Goal: Register for event/course

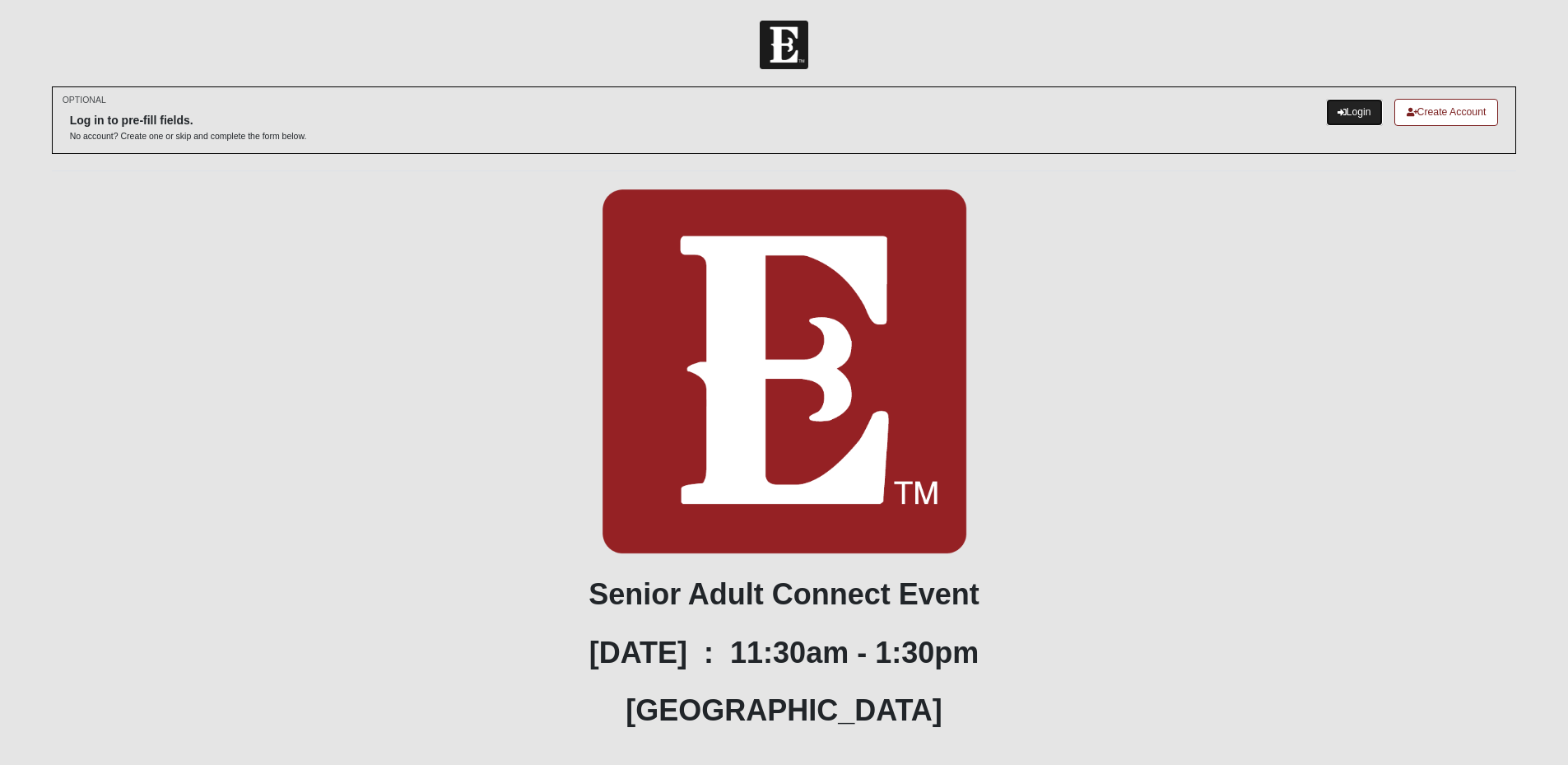
click at [1353, 105] on link "Login" at bounding box center [1355, 113] width 57 height 27
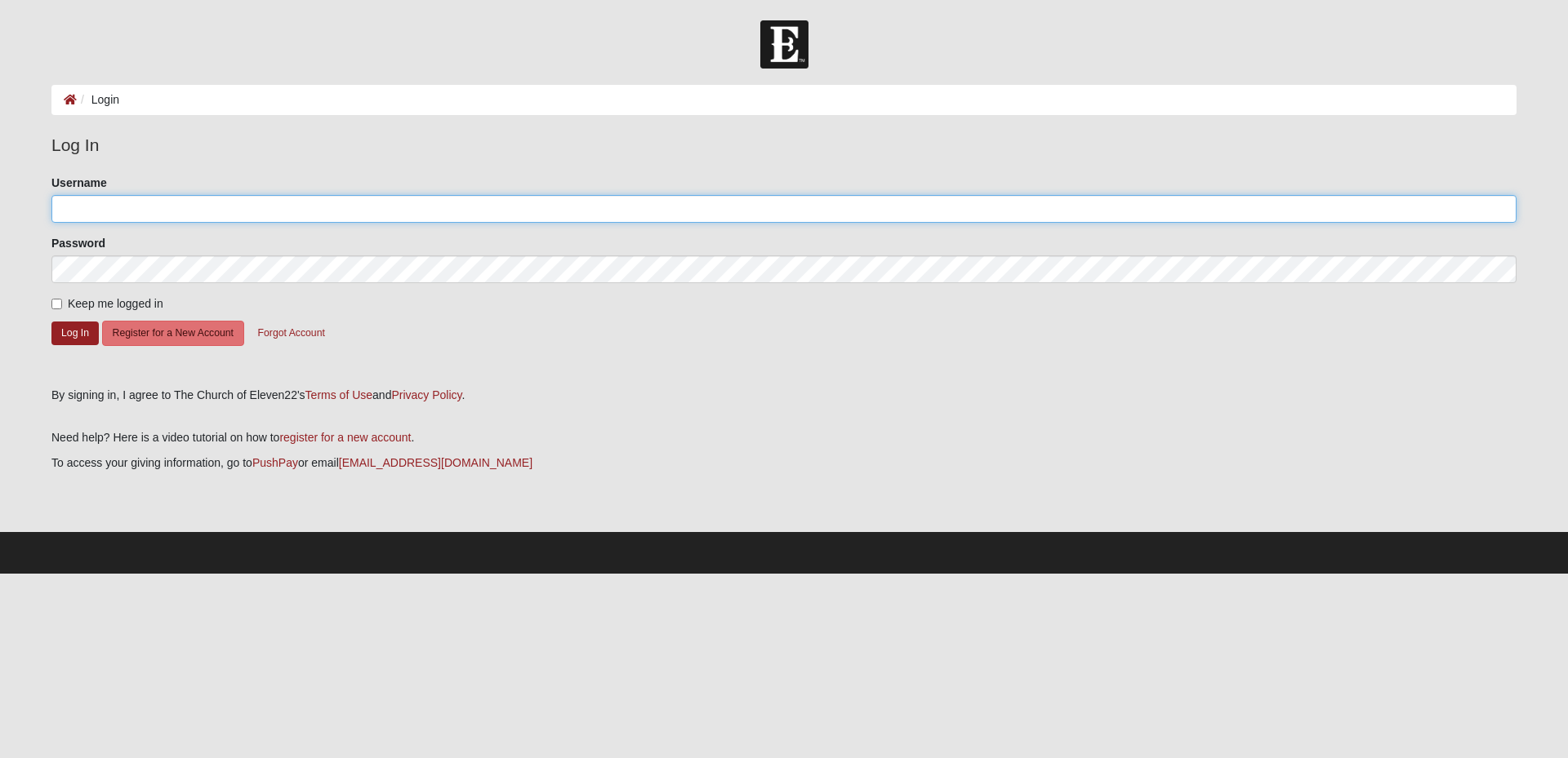
click at [138, 213] on input "Username" at bounding box center [784, 209] width 1465 height 28
type input "rainavanhorn@gmail.com"
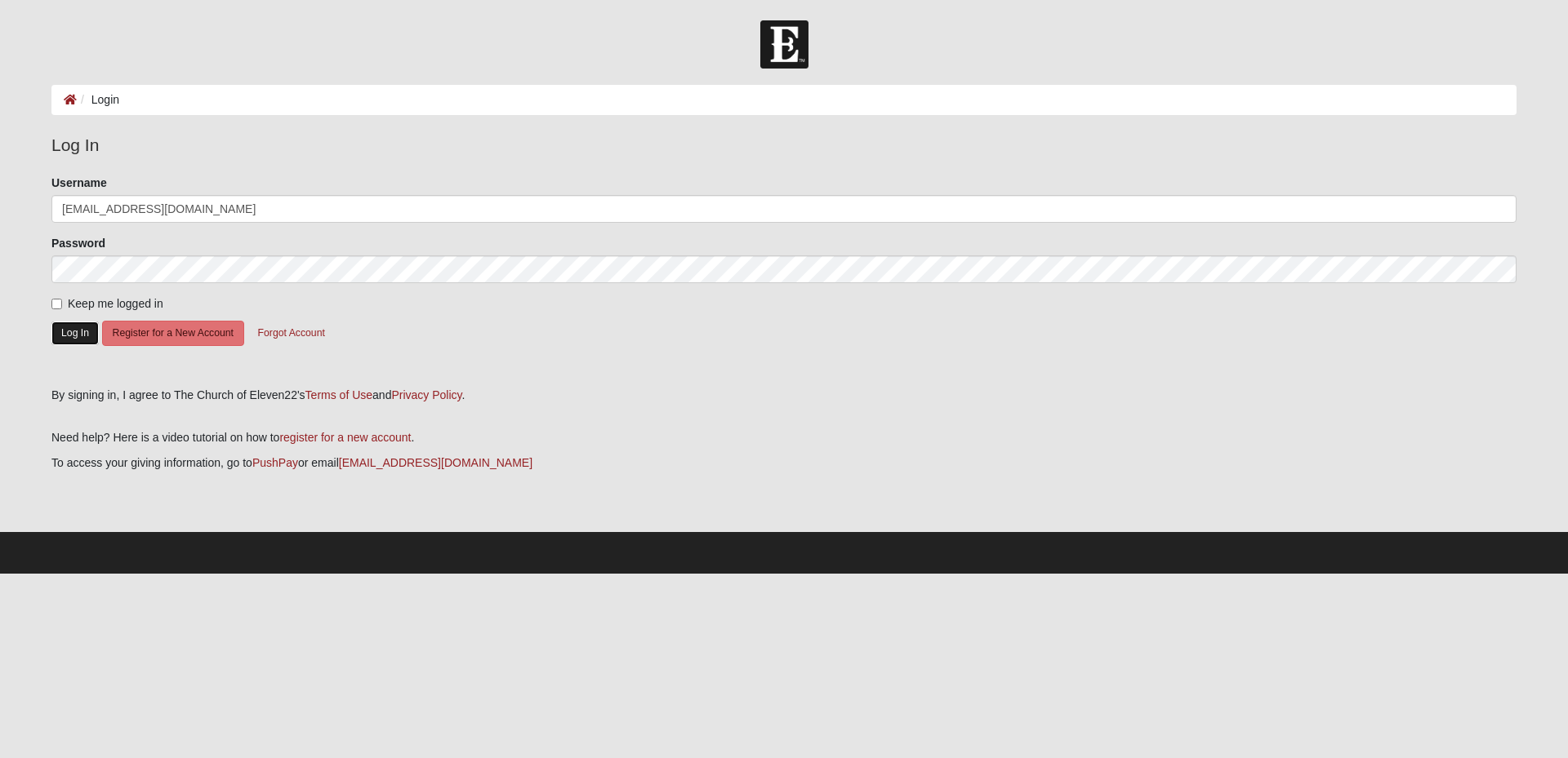
click at [73, 327] on button "Log In" at bounding box center [74, 333] width 47 height 24
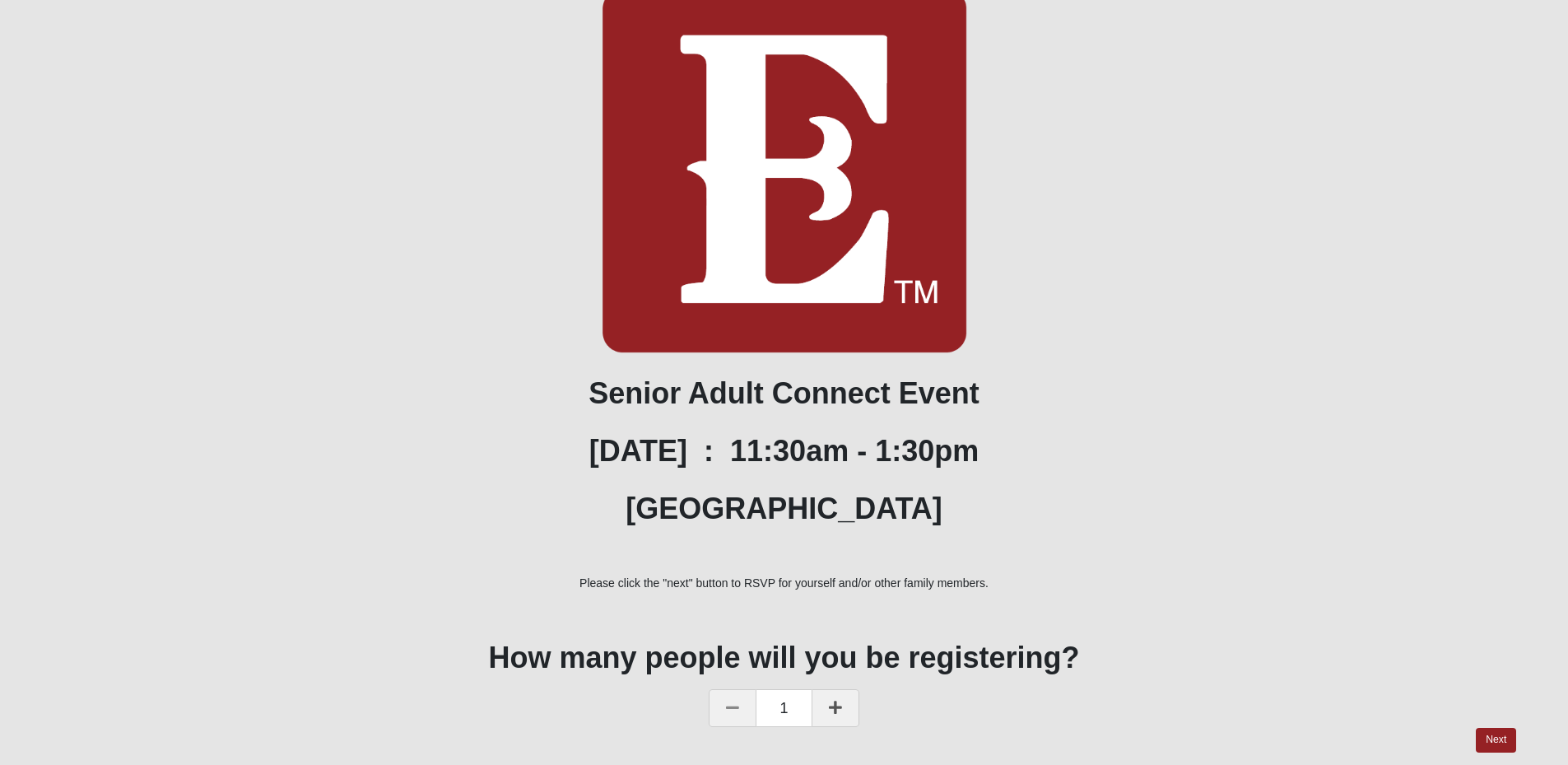
scroll to position [160, 0]
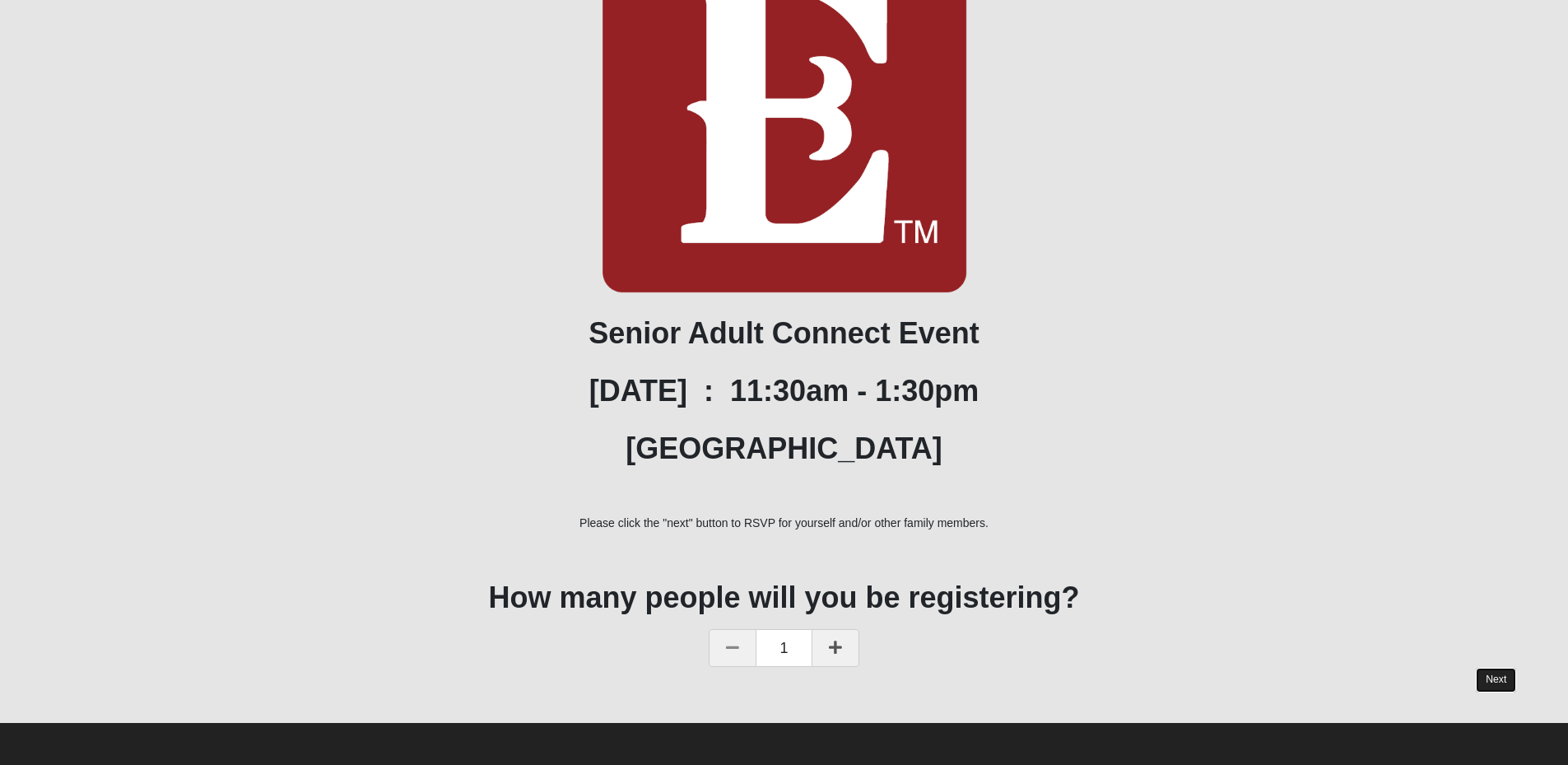
click at [1490, 677] on link "Next" at bounding box center [1496, 680] width 41 height 24
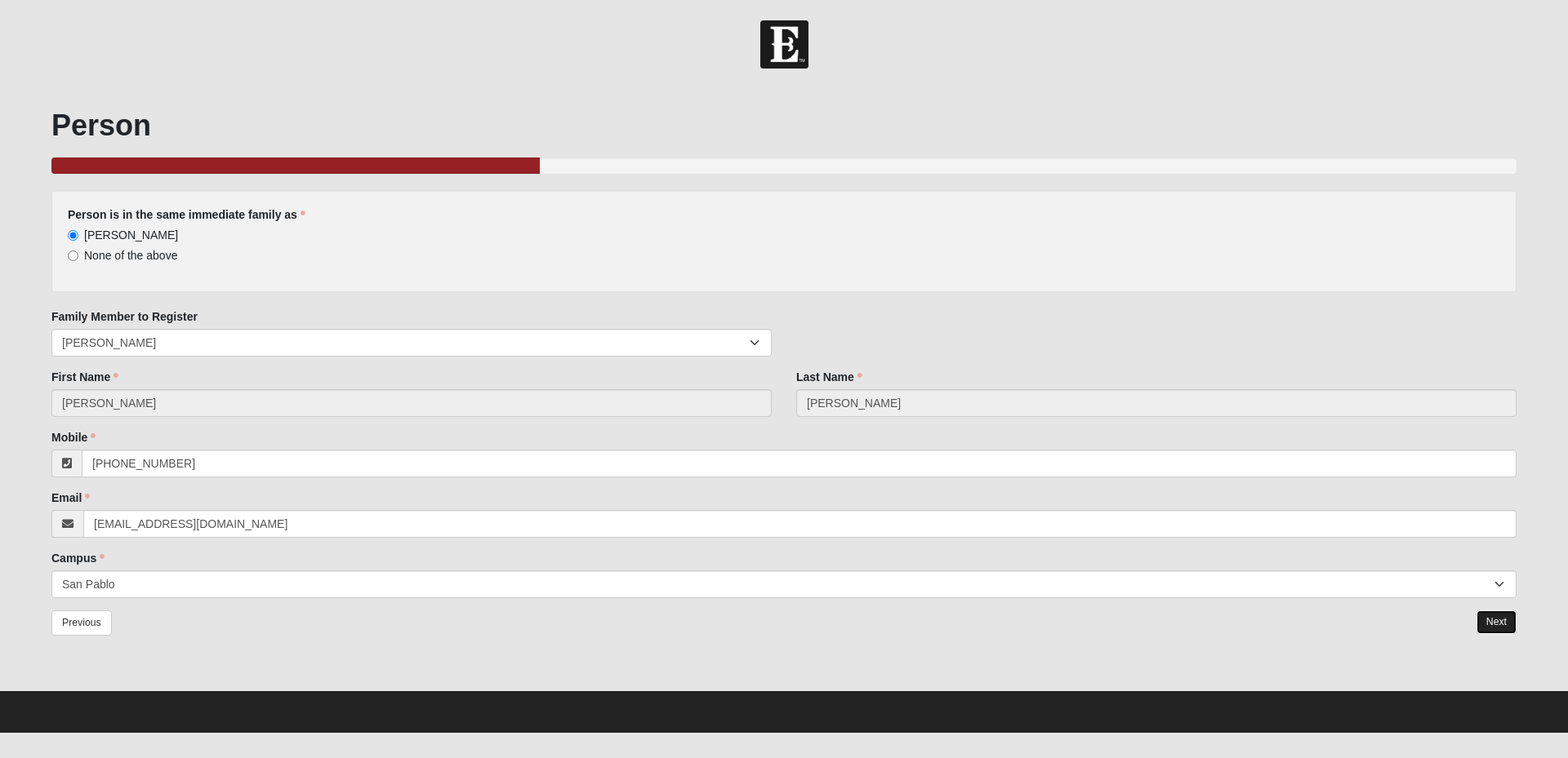
click at [1490, 617] on link "Next" at bounding box center [1497, 622] width 40 height 24
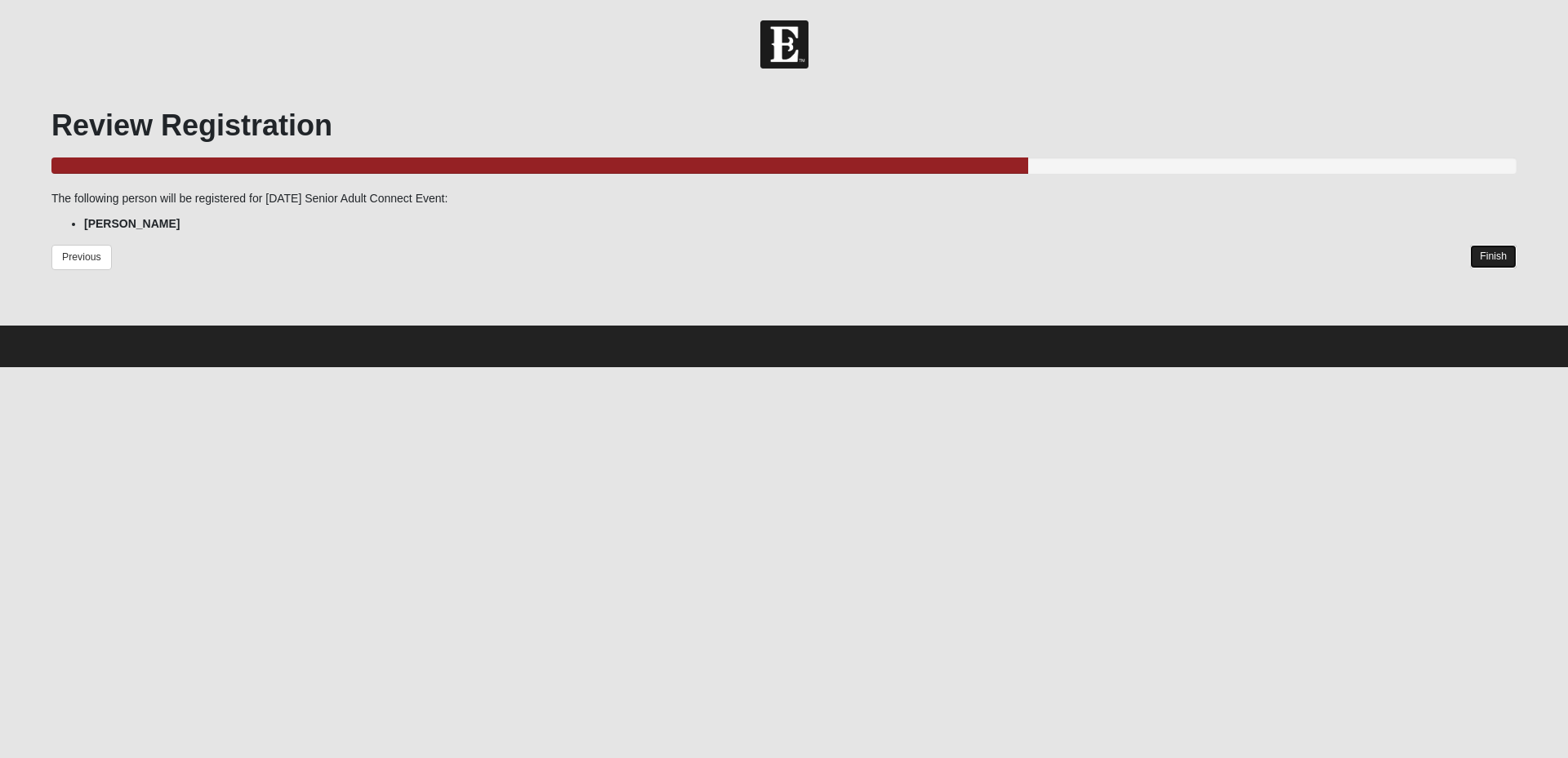
click at [1494, 247] on link "Finish" at bounding box center [1493, 257] width 46 height 24
